Goal: Task Accomplishment & Management: Manage account settings

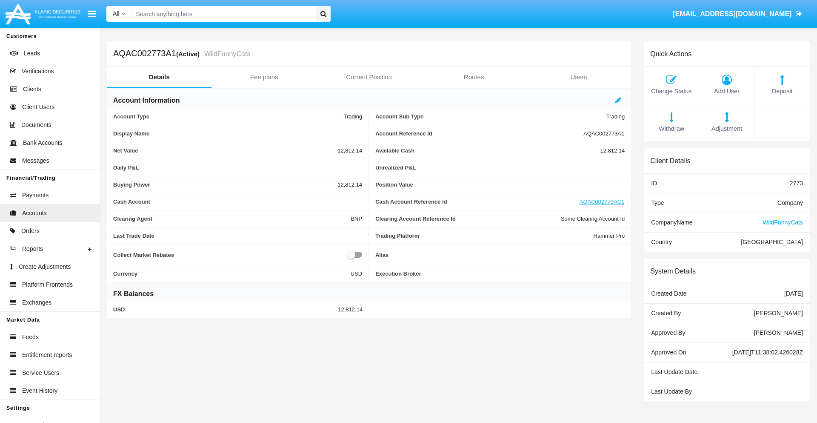
click at [727, 129] on span "Adjustment" at bounding box center [727, 128] width 46 height 9
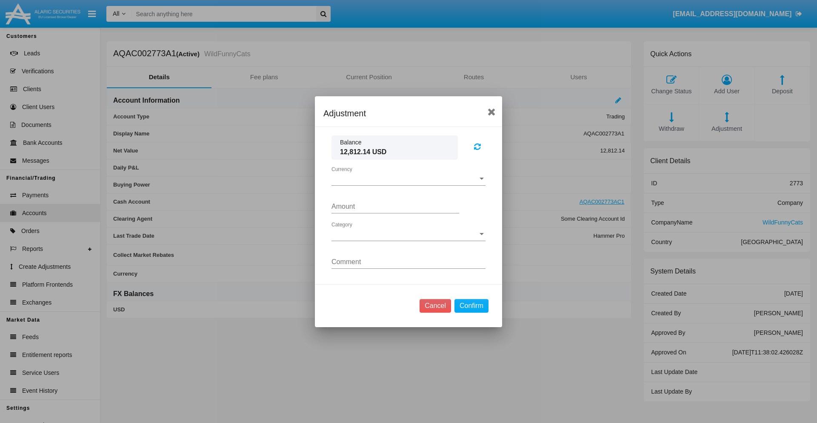
click at [409, 178] on span "Currency" at bounding box center [405, 179] width 146 height 8
click at [409, 185] on span "USD" at bounding box center [409, 185] width 154 height 20
click at [409, 234] on span "Category" at bounding box center [405, 234] width 146 height 8
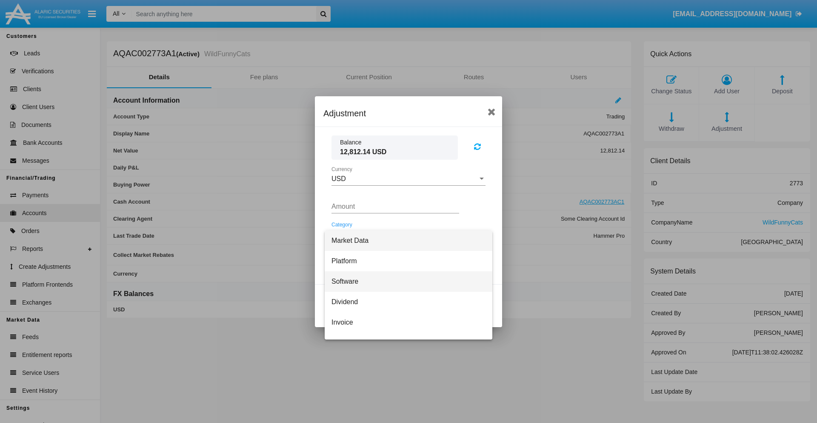
click at [405, 281] on span "Software" at bounding box center [409, 281] width 154 height 20
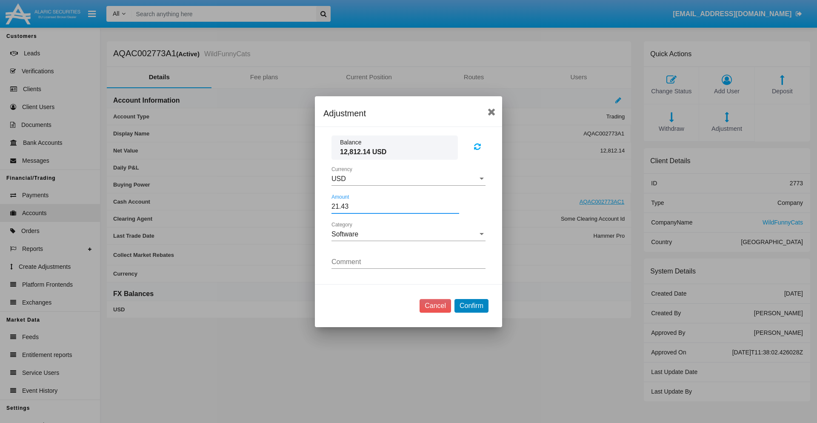
click at [471, 305] on button "Confirm" at bounding box center [472, 306] width 34 height 14
type input "21.4300"
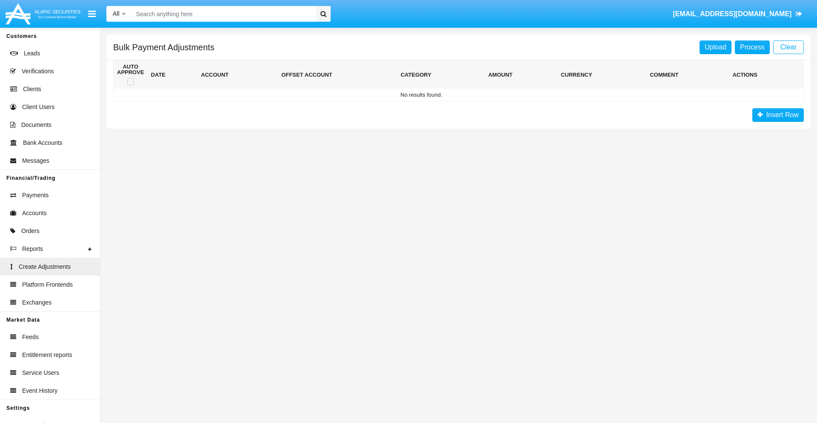
click at [778, 115] on span "Insert Row" at bounding box center [781, 114] width 36 height 7
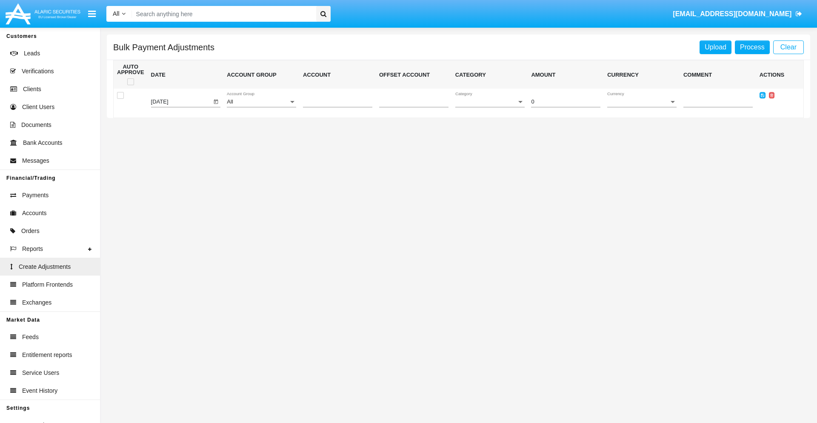
click at [261, 102] on div "All" at bounding box center [258, 102] width 62 height 6
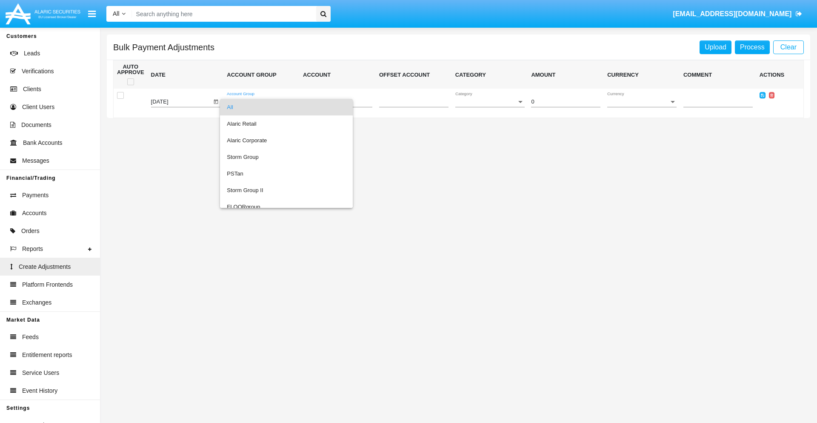
scroll to position [804, 0]
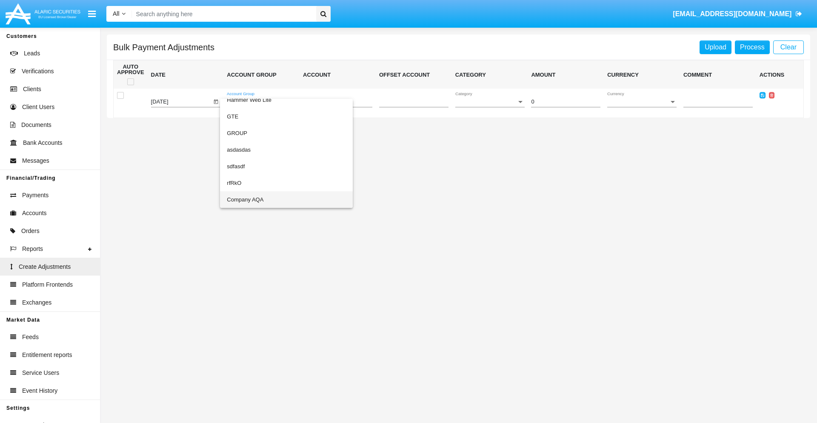
click at [269, 199] on span "Company AQA" at bounding box center [286, 199] width 119 height 17
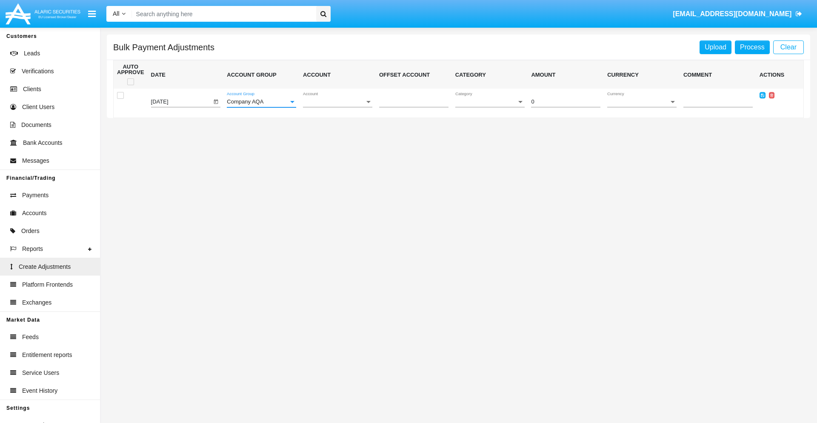
click at [338, 102] on span "Account" at bounding box center [334, 102] width 62 height 6
click at [334, 140] on span "AQAC002773A2" at bounding box center [337, 140] width 69 height 17
click at [490, 102] on span "Category" at bounding box center [487, 102] width 62 height 6
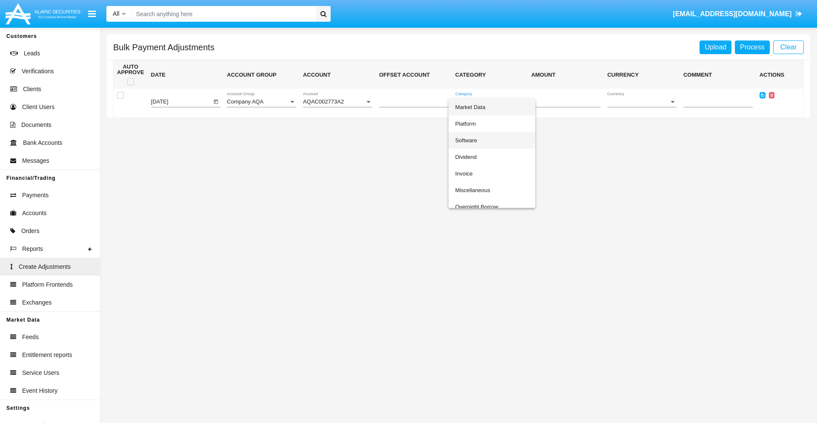
click at [492, 140] on span "Software" at bounding box center [492, 140] width 73 height 17
type input "-30.37"
click at [642, 102] on span "Currency" at bounding box center [639, 102] width 62 height 6
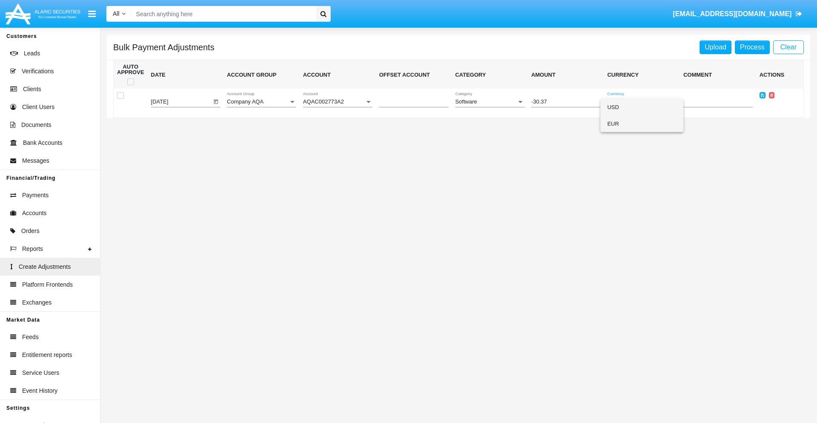
click at [642, 123] on span "EUR" at bounding box center [642, 123] width 69 height 17
click at [763, 95] on icon at bounding box center [762, 95] width 3 height 4
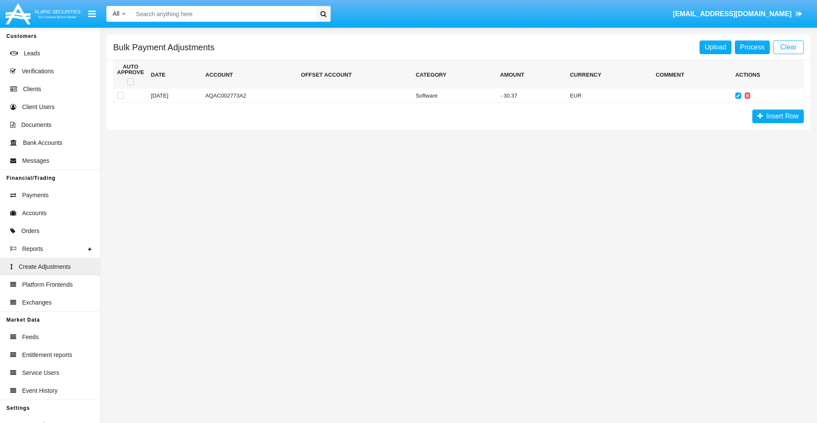
click at [130, 82] on span at bounding box center [130, 81] width 7 height 7
click at [130, 85] on input "checkbox" at bounding box center [130, 85] width 0 height 0
checkbox input "true"
click at [752, 47] on link "Process" at bounding box center [752, 47] width 35 height 14
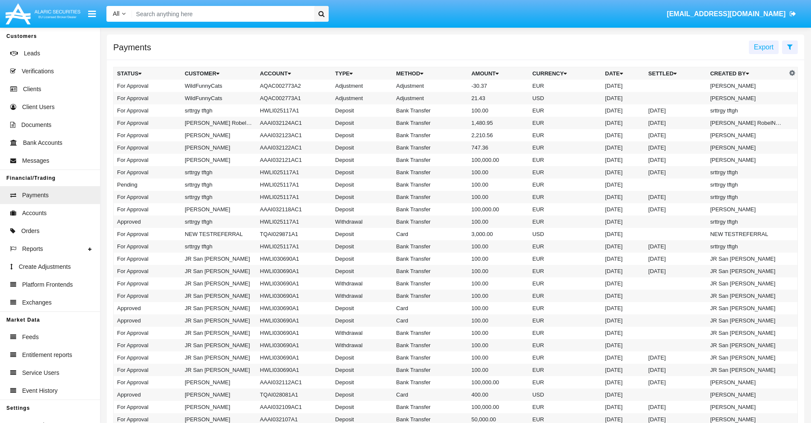
click at [456, 86] on td "Adjustment" at bounding box center [430, 86] width 75 height 12
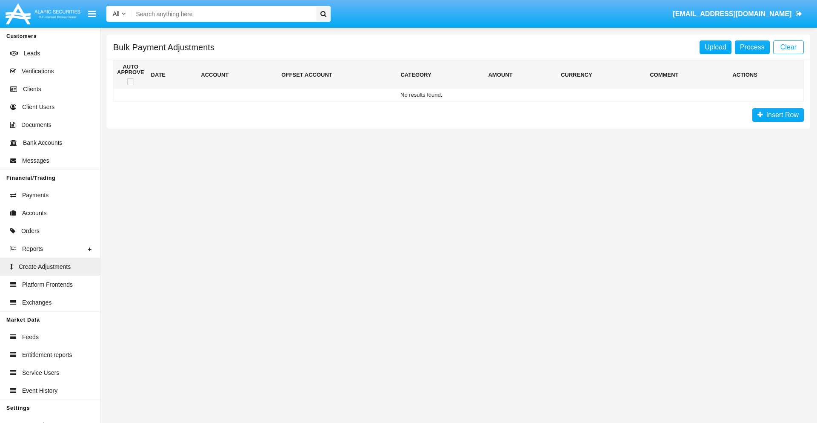
click at [778, 115] on span "Insert Row" at bounding box center [781, 114] width 36 height 7
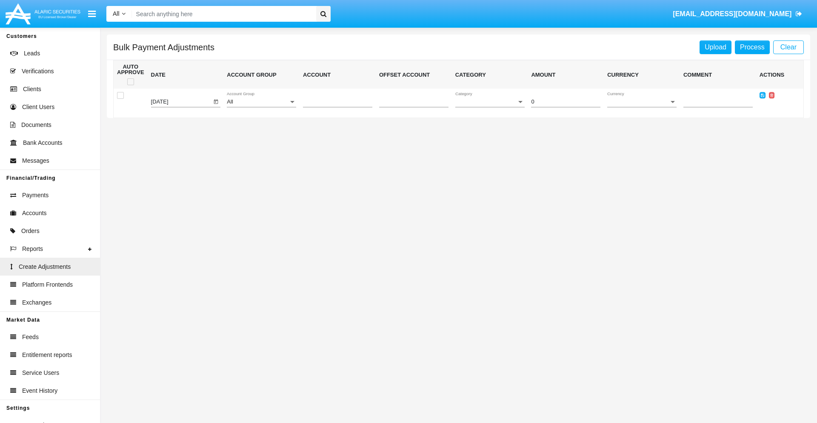
click at [261, 102] on div "All" at bounding box center [258, 102] width 62 height 6
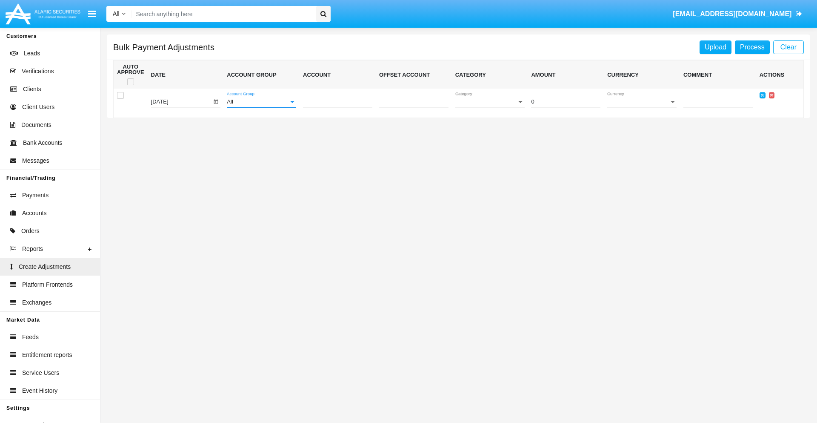
scroll to position [804, 0]
click at [338, 102] on span "Account" at bounding box center [334, 102] width 62 height 6
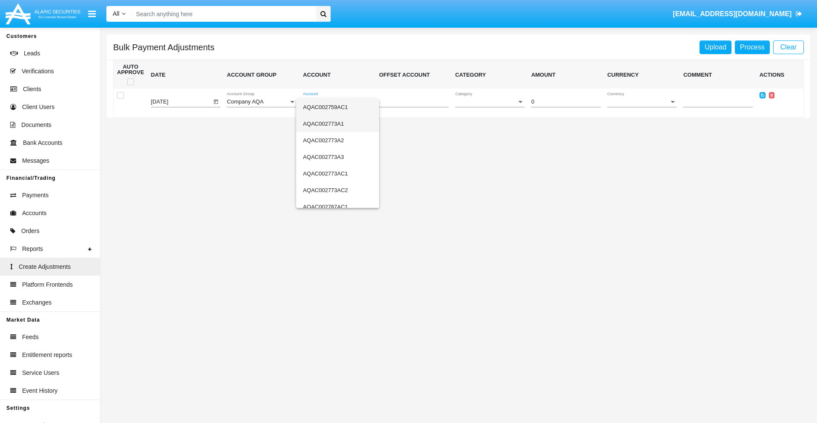
click at [334, 123] on span "AQAC002773A1" at bounding box center [337, 123] width 69 height 17
click at [490, 102] on span "Category" at bounding box center [487, 102] width 62 height 6
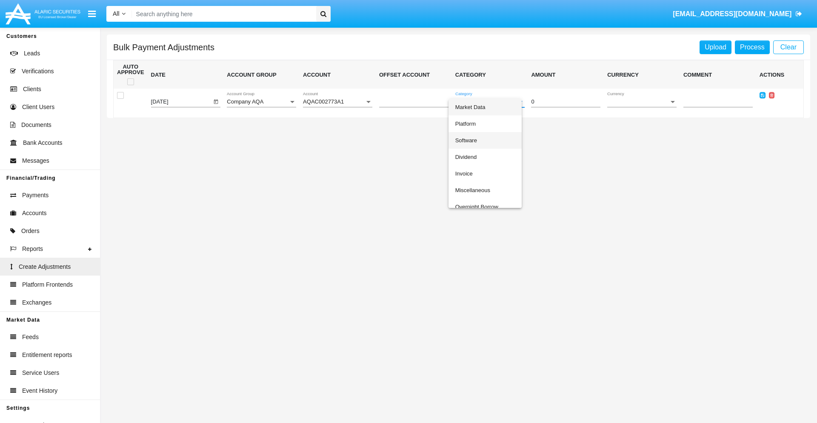
click at [492, 140] on span "Software" at bounding box center [486, 140] width 60 height 17
type input "-3.96"
click at [642, 102] on span "Currency" at bounding box center [639, 102] width 62 height 6
click at [642, 107] on span "USD" at bounding box center [642, 107] width 69 height 17
click at [763, 95] on icon at bounding box center [762, 95] width 3 height 4
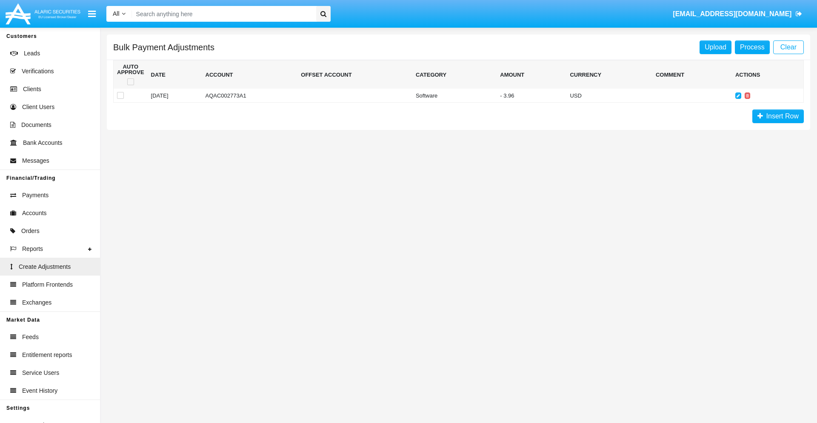
click at [130, 82] on span at bounding box center [130, 81] width 7 height 7
click at [130, 85] on input "checkbox" at bounding box center [130, 85] width 0 height 0
checkbox input "true"
click at [752, 47] on link "Process" at bounding box center [752, 47] width 35 height 14
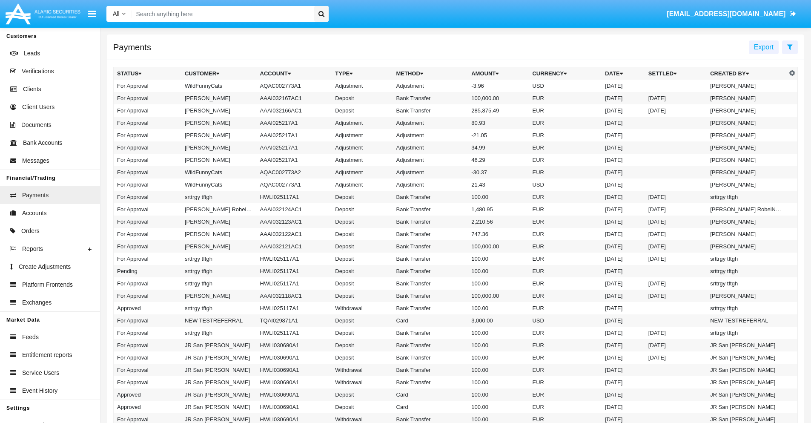
click at [456, 86] on td "Adjustment" at bounding box center [430, 86] width 75 height 12
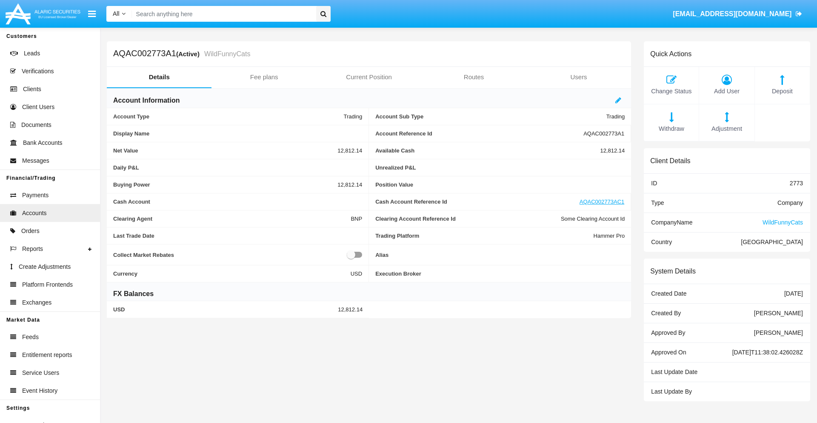
click at [783, 91] on span "Deposit" at bounding box center [783, 91] width 46 height 9
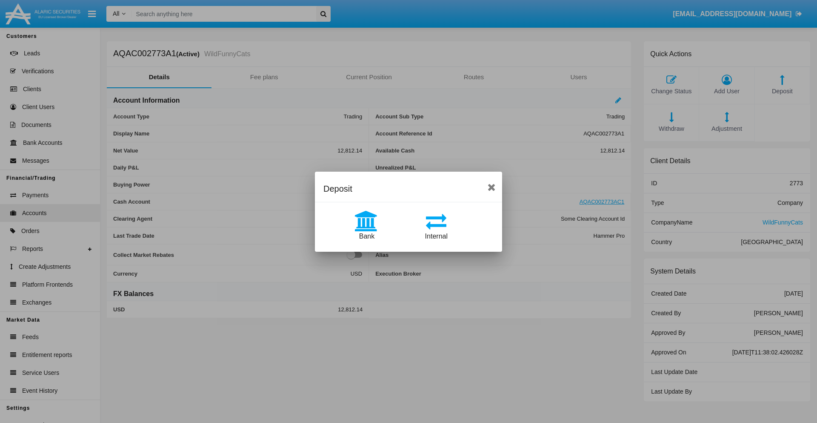
click at [367, 236] on span "Bank" at bounding box center [366, 235] width 15 height 7
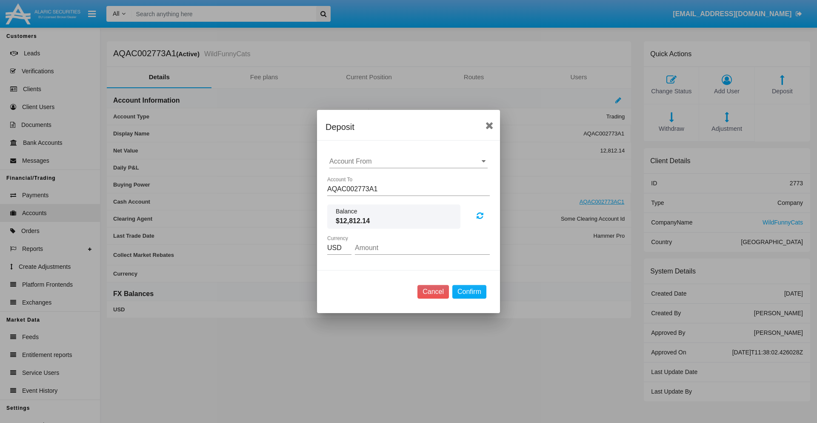
click at [409, 161] on input "Account From" at bounding box center [409, 162] width 158 height 8
click at [348, 178] on span "ACDC" at bounding box center [347, 178] width 19 height 7
type input "ACDC"
type input "36.3"
click at [469, 292] on button "Confirm" at bounding box center [470, 292] width 34 height 14
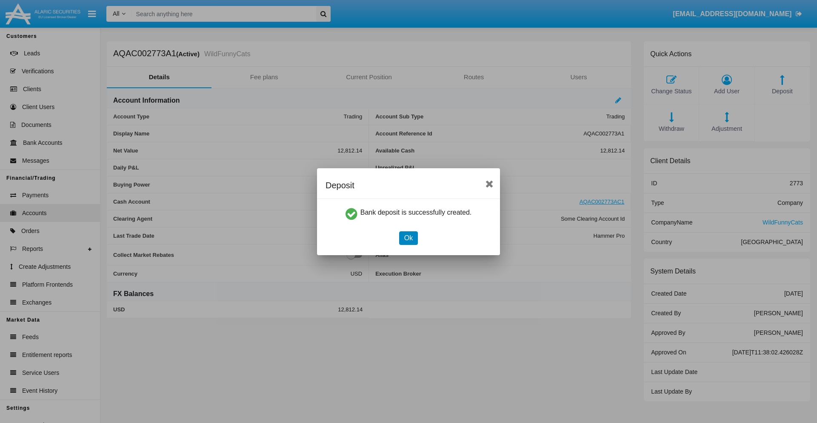
click at [408, 238] on button "Ok" at bounding box center [408, 238] width 19 height 14
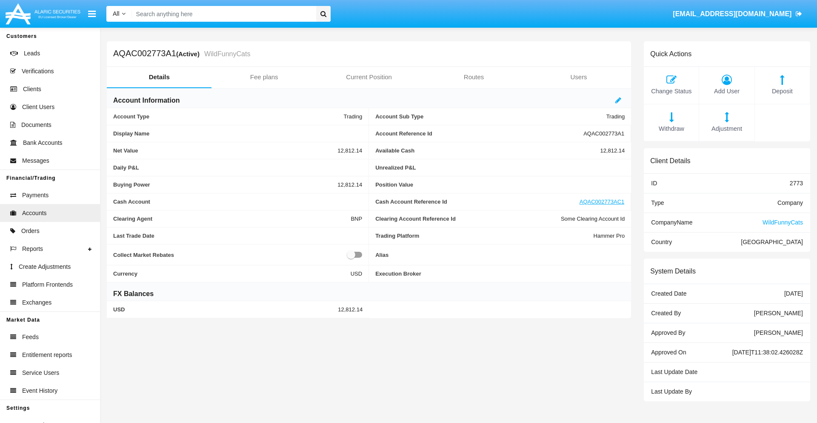
click at [783, 91] on span "Deposit" at bounding box center [783, 91] width 46 height 9
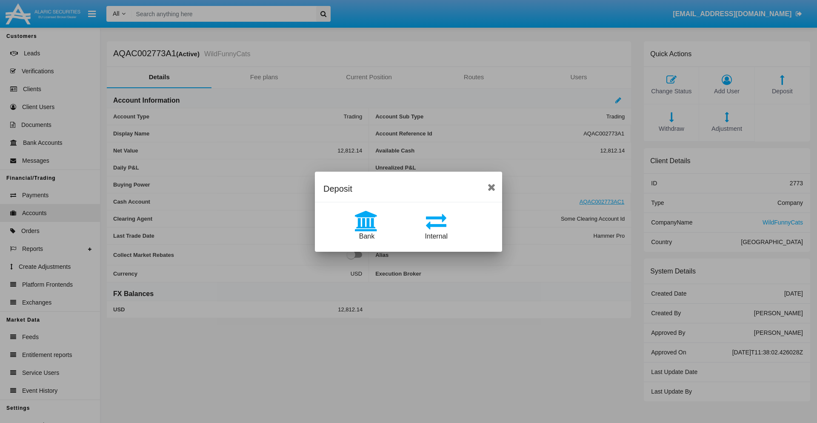
click at [436, 236] on span "Internal" at bounding box center [436, 235] width 23 height 7
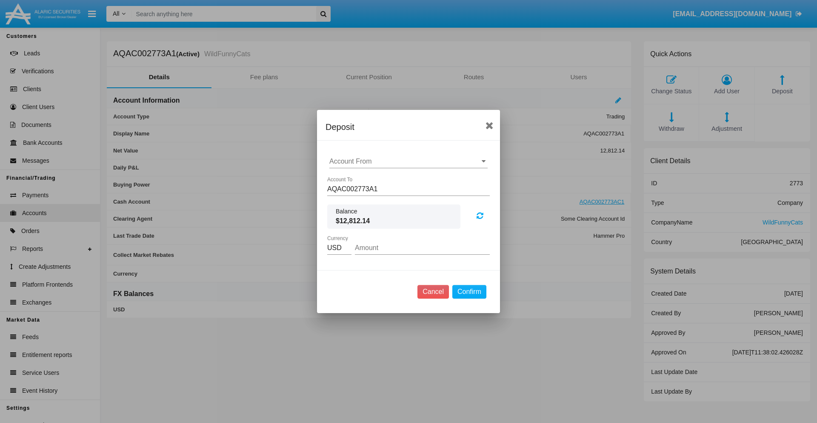
click at [409, 161] on input "Account From" at bounding box center [409, 162] width 158 height 8
click at [366, 198] on span "AQAC002773AC1" at bounding box center [365, 198] width 55 height 7
type input "AQAC002773AC1"
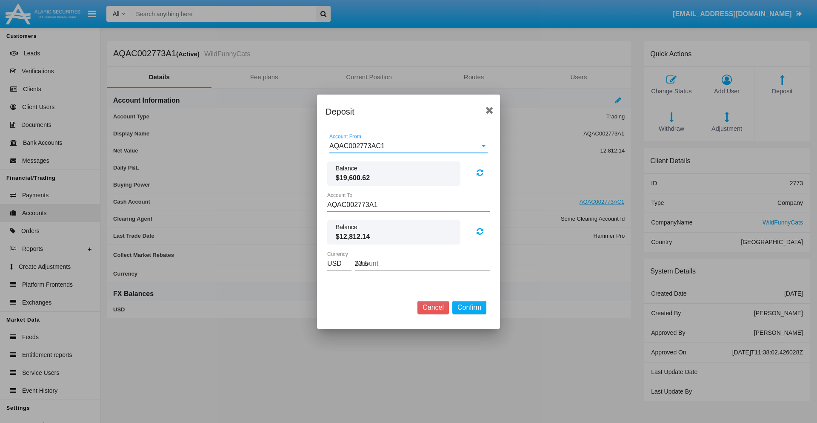
type input "23.56"
click at [469, 307] on button "Confirm" at bounding box center [470, 308] width 34 height 14
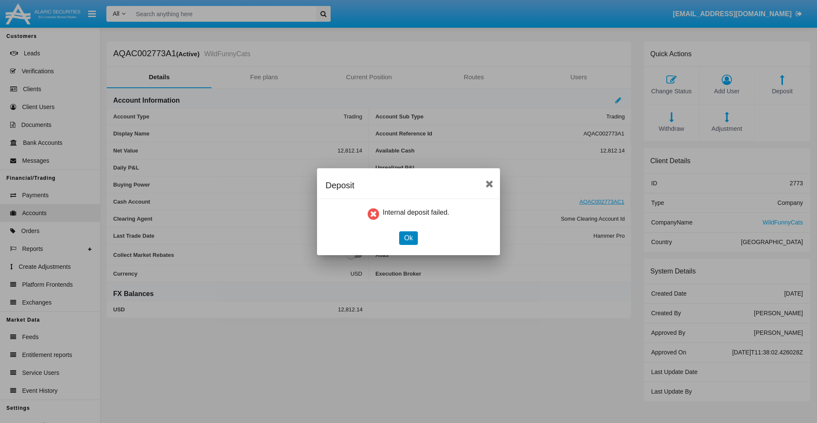
click at [408, 238] on button "Ok" at bounding box center [408, 238] width 19 height 14
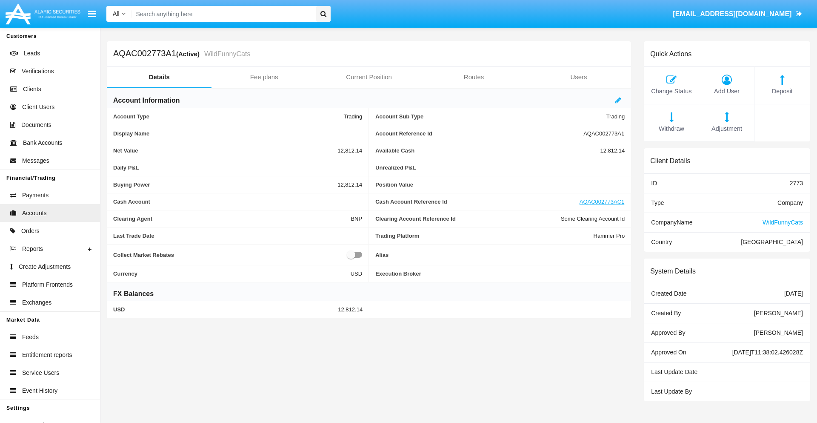
click at [671, 129] on span "Withdraw" at bounding box center [671, 128] width 46 height 9
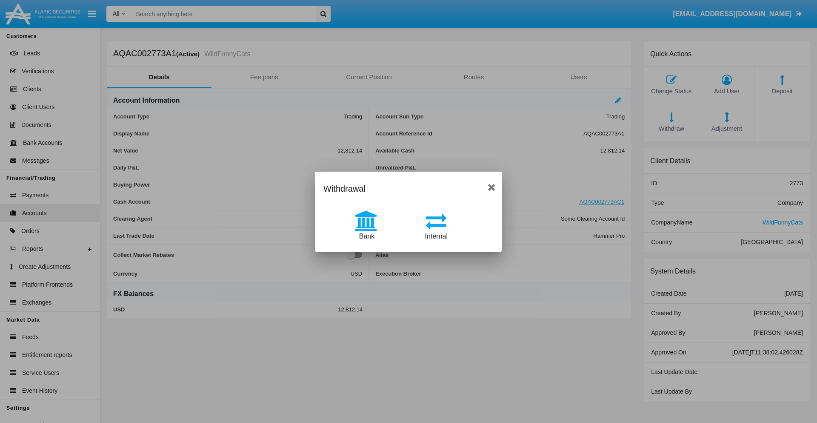
click at [436, 236] on span "Internal" at bounding box center [436, 235] width 23 height 7
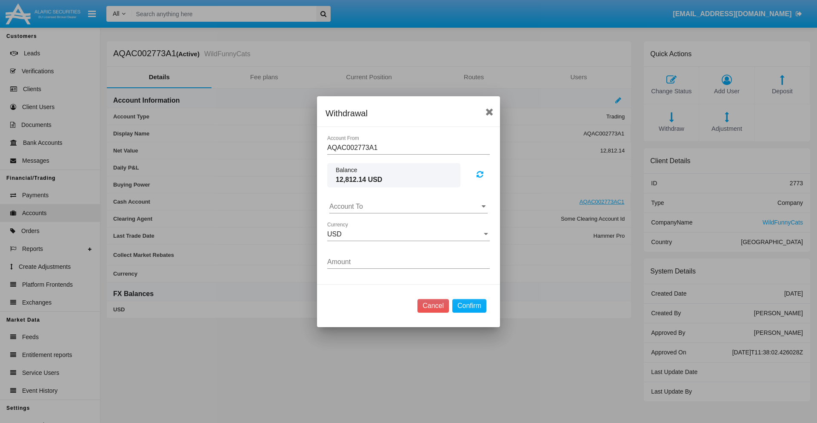
click at [409, 206] on input "Account To" at bounding box center [409, 207] width 158 height 8
click at [366, 244] on span "AQAC002773AC1" at bounding box center [365, 243] width 55 height 7
type input "AQAC002773AC1"
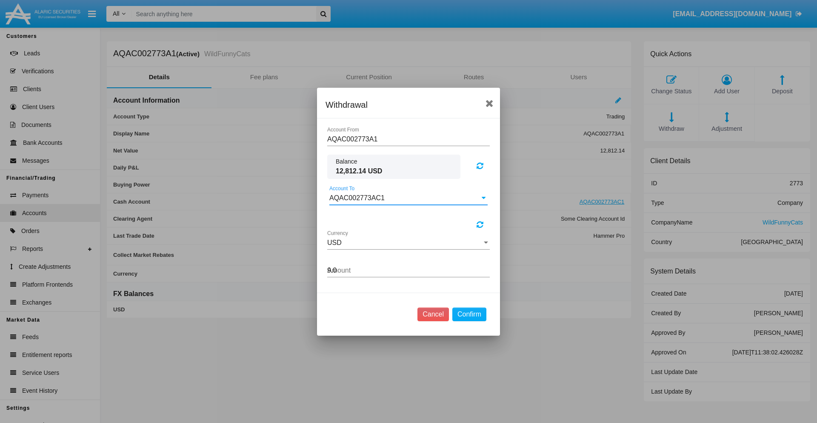
type input "9.09"
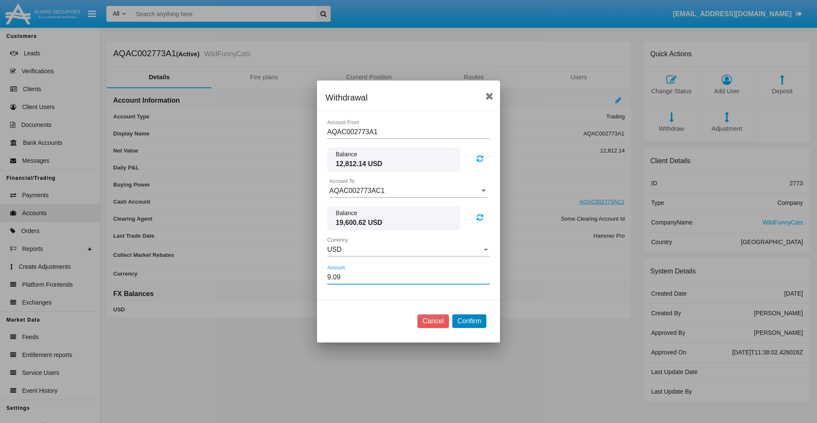
click at [469, 321] on button "Confirm" at bounding box center [470, 321] width 34 height 14
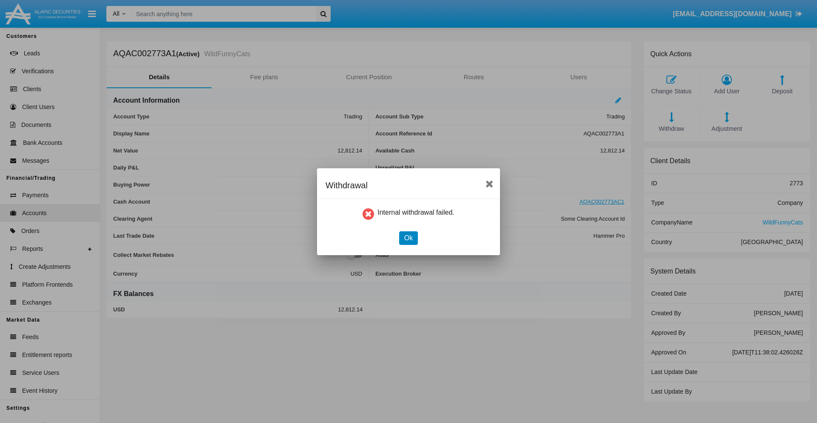
click at [408, 238] on button "Ok" at bounding box center [408, 238] width 19 height 14
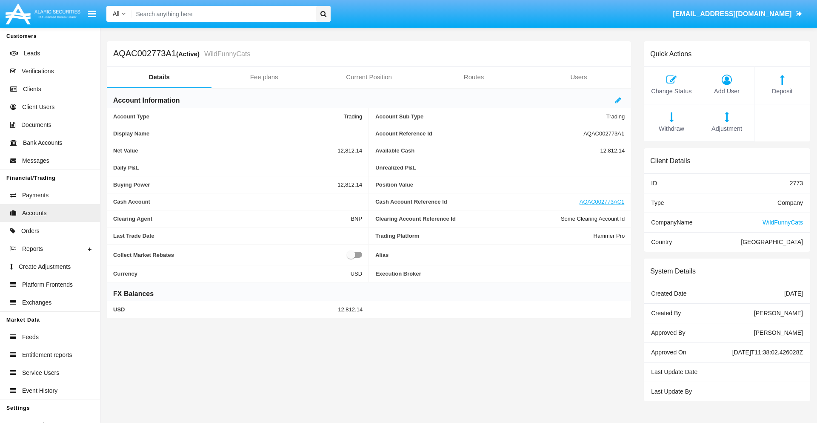
click at [671, 129] on span "Withdraw" at bounding box center [671, 128] width 46 height 9
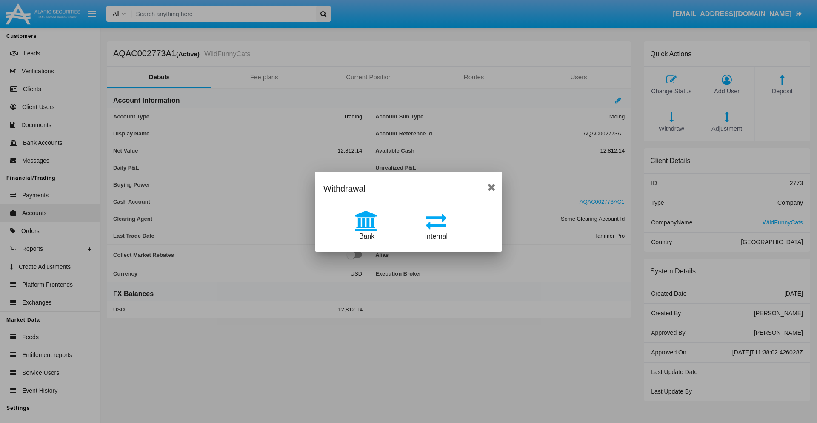
click at [367, 236] on span "Bank" at bounding box center [366, 235] width 15 height 7
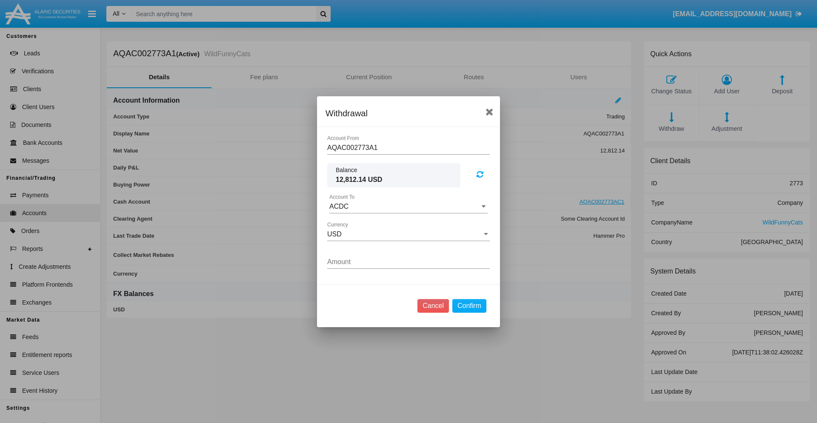
click at [409, 206] on input "ACDC" at bounding box center [409, 207] width 158 height 8
click at [348, 223] on span "ACDC" at bounding box center [347, 223] width 19 height 7
type input "ACDC"
type input "15.99"
click at [469, 305] on button "Confirm" at bounding box center [470, 306] width 34 height 14
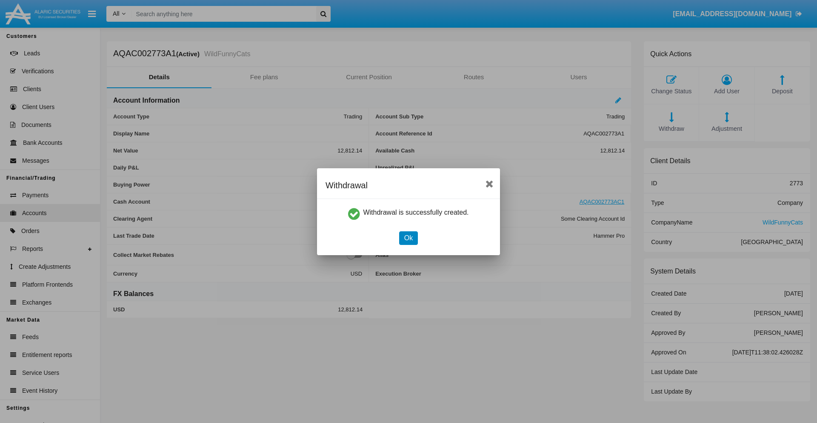
click at [408, 238] on button "Ok" at bounding box center [408, 238] width 19 height 14
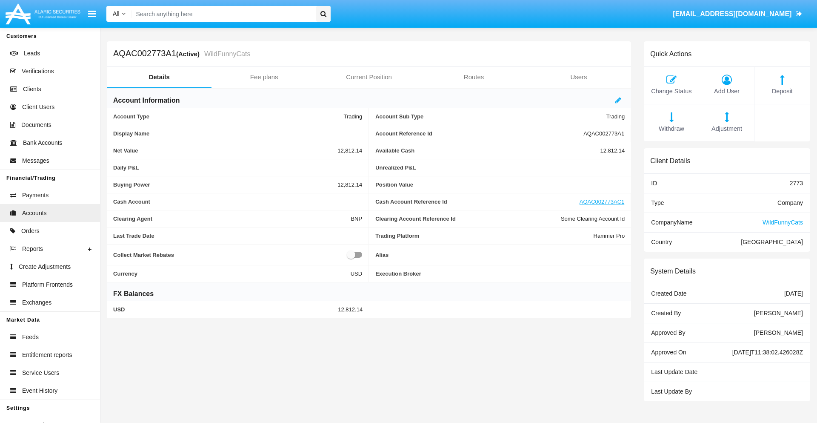
click at [727, 129] on span "Adjustment" at bounding box center [727, 128] width 46 height 9
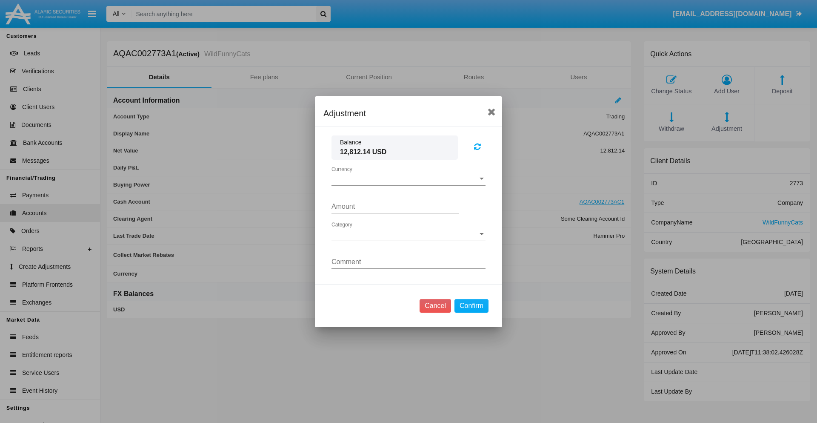
click at [409, 178] on span "Currency" at bounding box center [405, 179] width 146 height 8
click at [409, 185] on span "USD" at bounding box center [409, 185] width 154 height 20
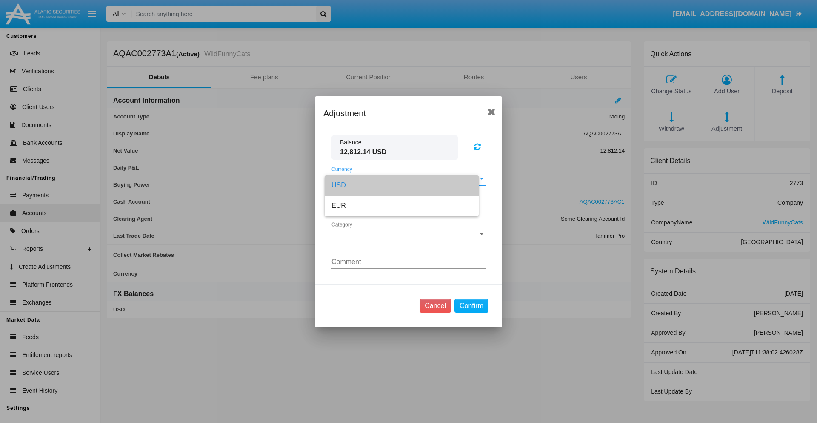
click at [409, 234] on span "Category" at bounding box center [405, 234] width 146 height 8
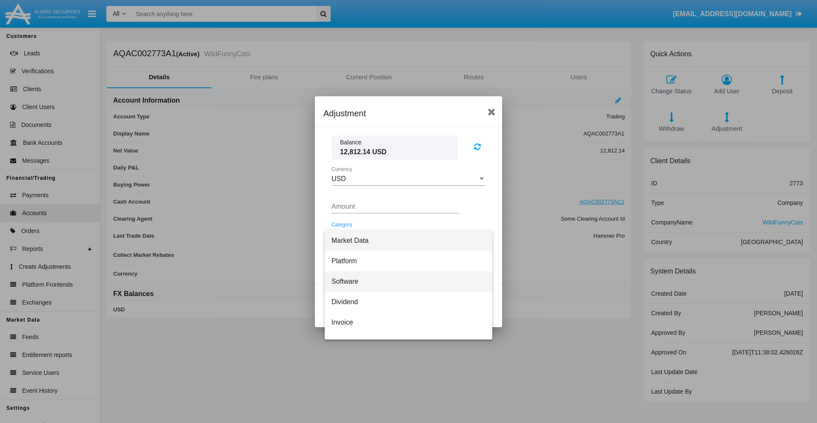
click at [405, 281] on span "Software" at bounding box center [409, 281] width 154 height 20
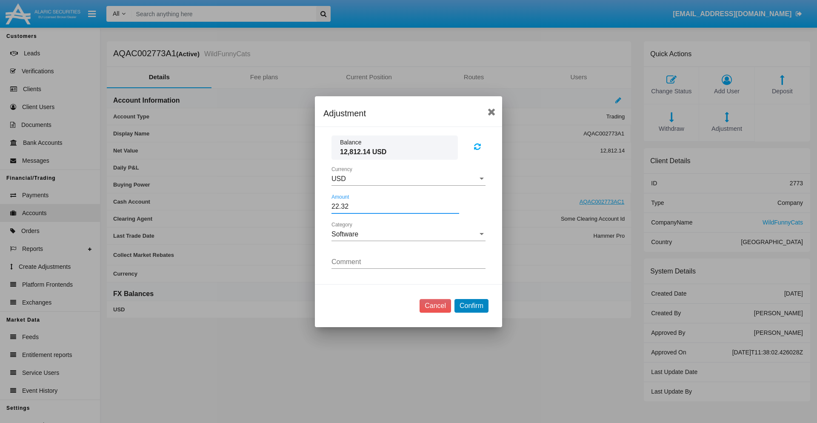
click at [471, 305] on button "Confirm" at bounding box center [472, 306] width 34 height 14
type input "22.3200"
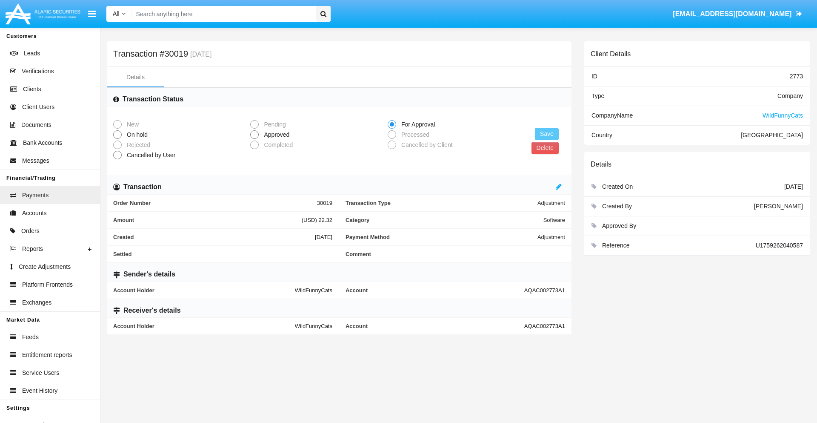
click at [275, 135] on span "Approved" at bounding box center [275, 134] width 33 height 9
click at [255, 139] on input "Approved" at bounding box center [254, 139] width 0 height 0
radio input "true"
click at [547, 134] on button "Save" at bounding box center [547, 134] width 24 height 12
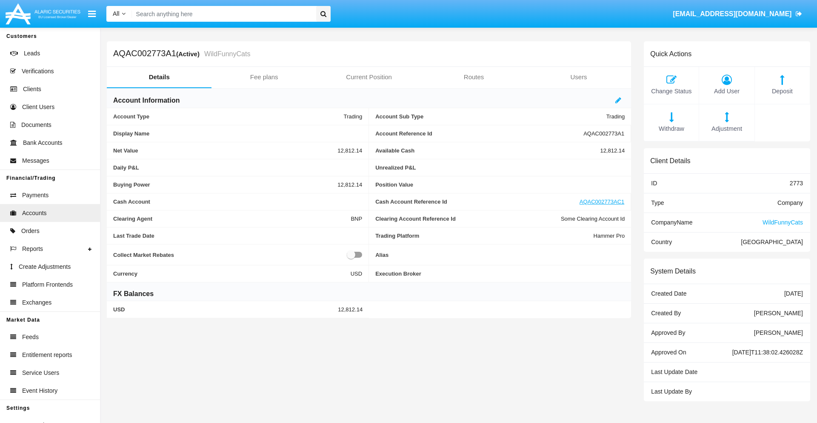
click at [783, 91] on span "Deposit" at bounding box center [783, 91] width 46 height 9
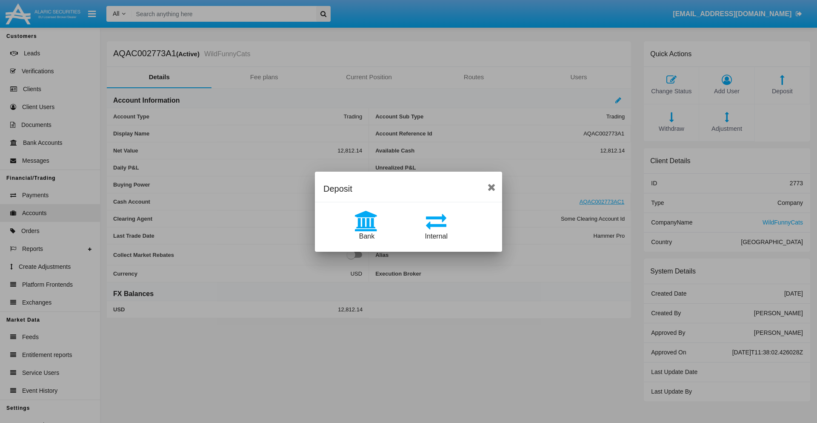
click at [367, 236] on span "Bank" at bounding box center [366, 235] width 15 height 7
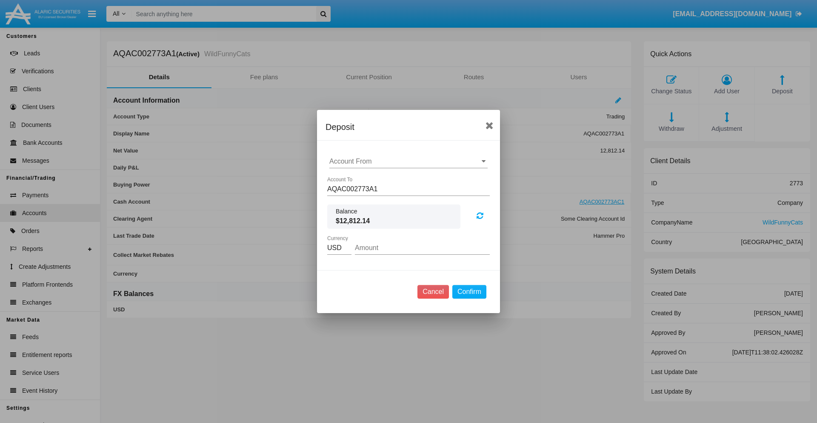
click at [409, 161] on input "Account From" at bounding box center [409, 162] width 158 height 8
click at [348, 178] on span "ACDC" at bounding box center [347, 178] width 19 height 7
type input "ACDC"
type input "31.69"
click at [469, 292] on button "Confirm" at bounding box center [470, 292] width 34 height 14
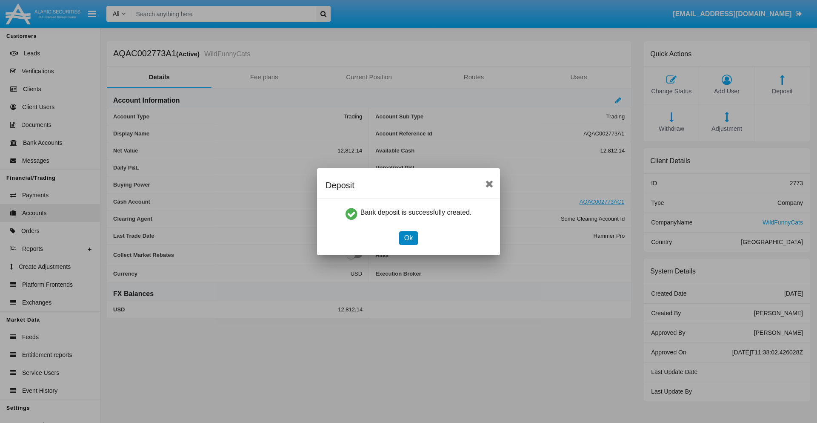
click at [408, 238] on button "Ok" at bounding box center [408, 238] width 19 height 14
